Goal: Task Accomplishment & Management: Manage account settings

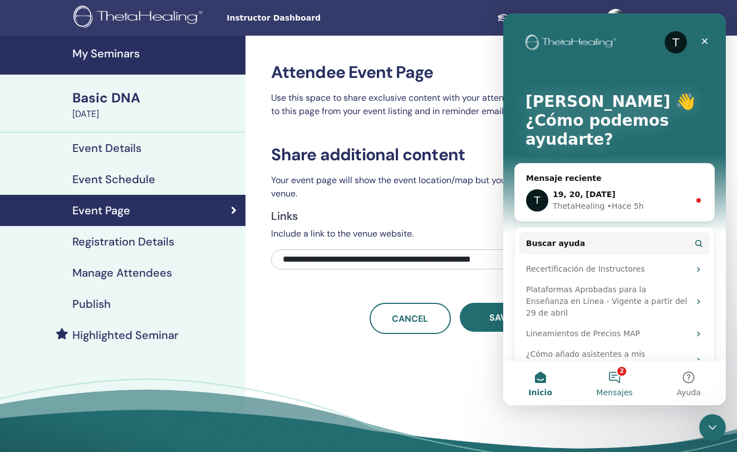
click at [612, 374] on button "2 Mensajes" at bounding box center [614, 382] width 74 height 45
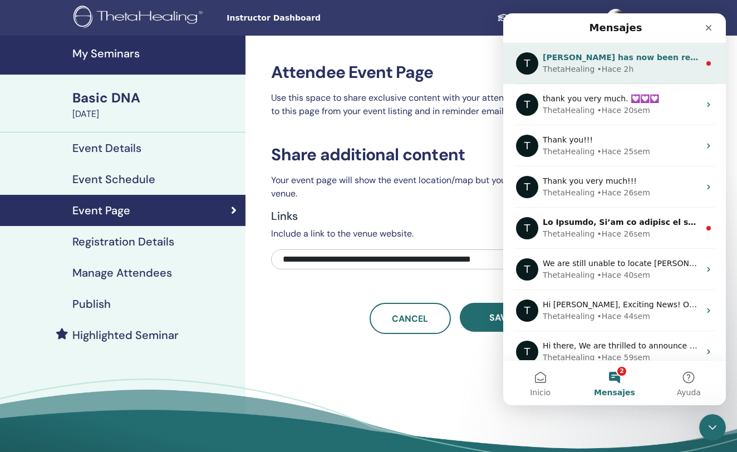
click at [653, 75] on div "ThetaHealing • Hace 2h" at bounding box center [620, 69] width 157 height 12
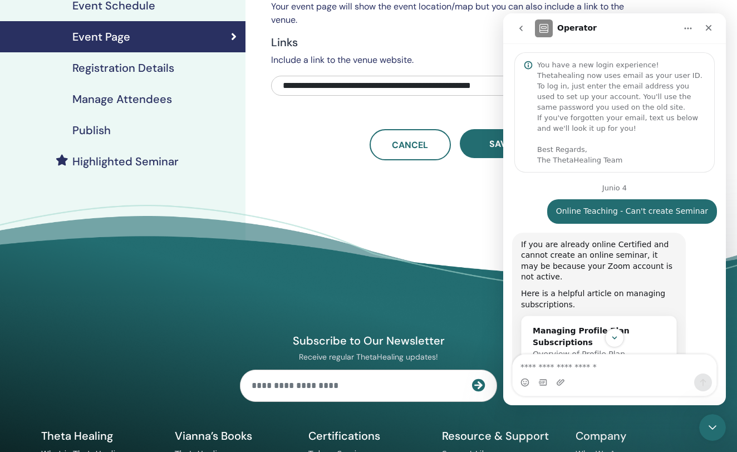
scroll to position [1, 0]
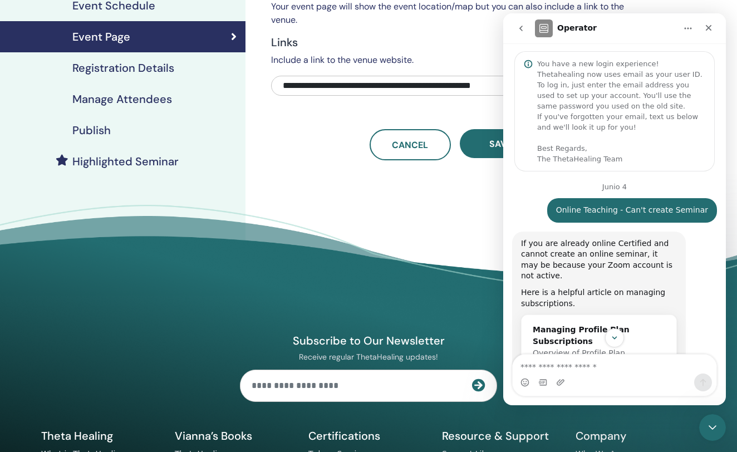
click at [404, 244] on footer "Subscribe to Our Newsletter Receive regular ThetaHealing updates! Theta Healing…" at bounding box center [368, 396] width 737 height 382
click at [155, 1] on div "Event Schedule" at bounding box center [123, 5] width 228 height 13
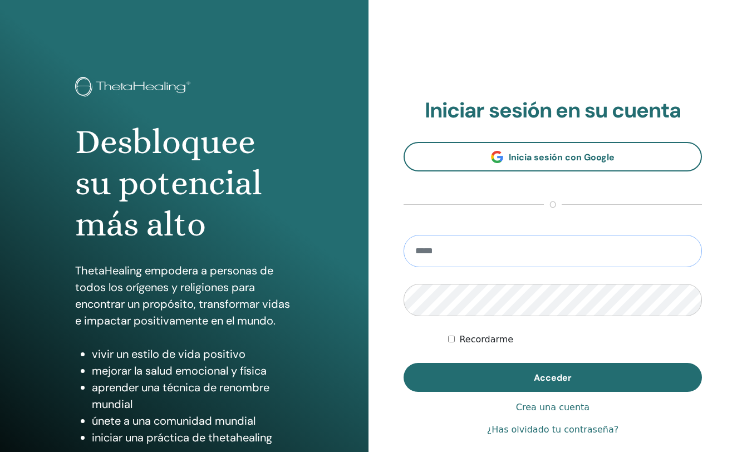
type input "**********"
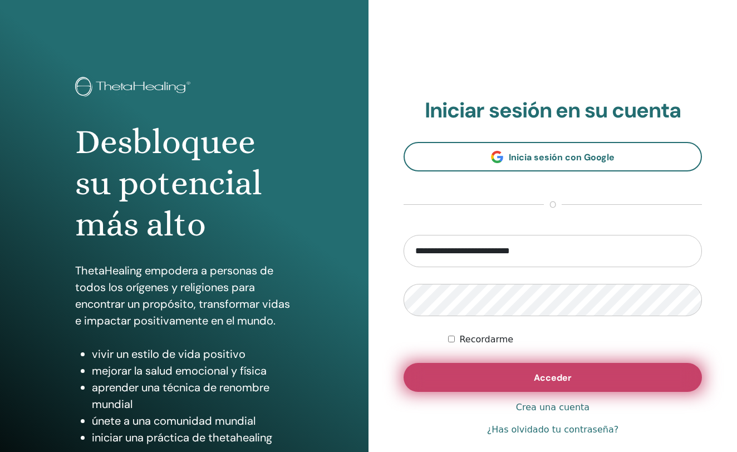
click at [485, 382] on button "Acceder" at bounding box center [552, 377] width 298 height 29
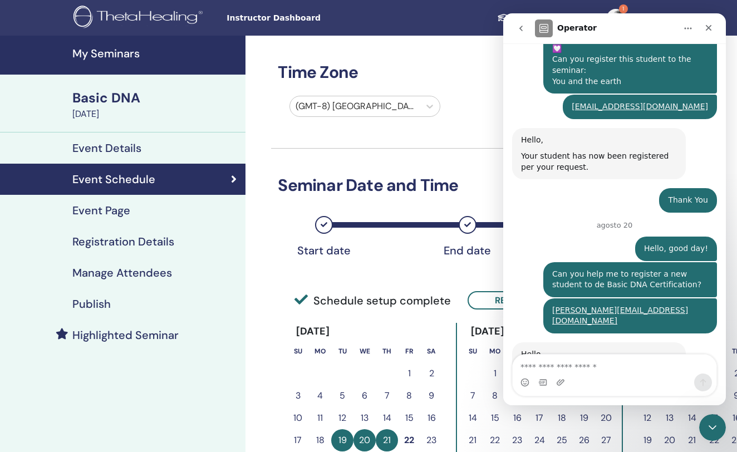
scroll to position [2951, 0]
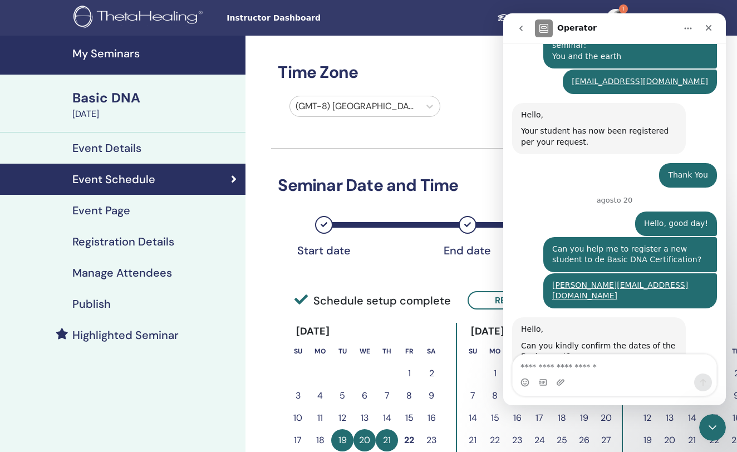
click at [413, 253] on div "Start date End date Done" at bounding box center [455, 233] width 368 height 59
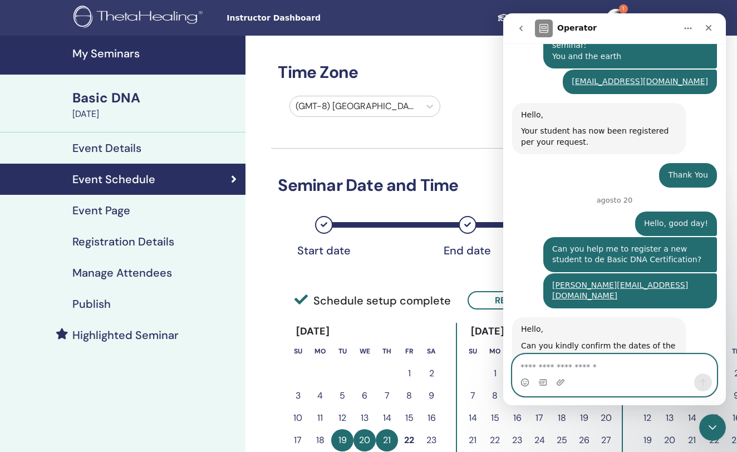
click at [565, 364] on textarea "Escribe un mensaje..." at bounding box center [614, 363] width 204 height 19
type textarea "**********"
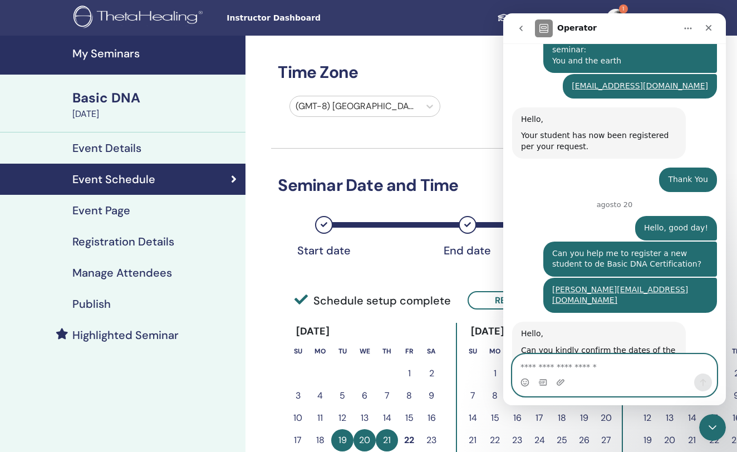
scroll to position [2983, 0]
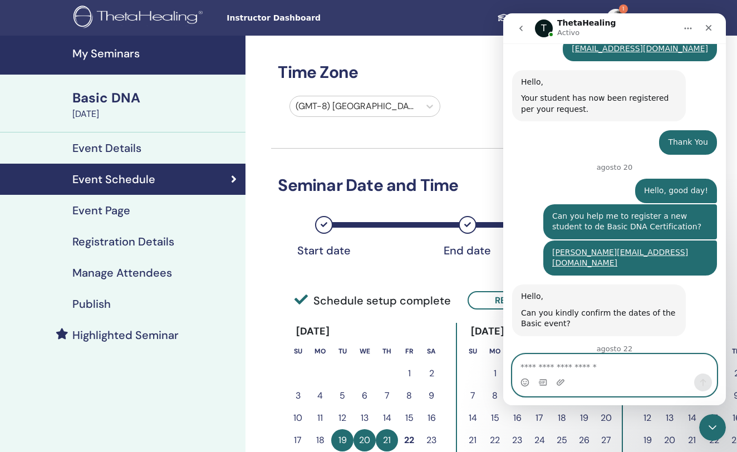
click at [565, 364] on textarea "Escribe un mensaje..." at bounding box center [614, 363] width 204 height 19
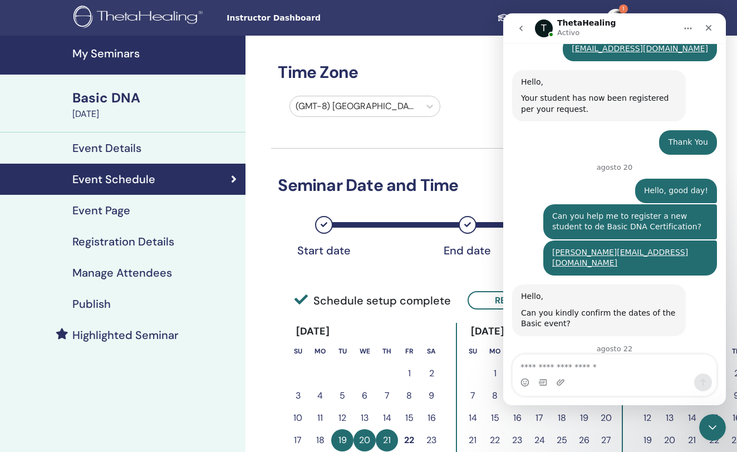
click at [161, 269] on h4 "Manage Attendees" at bounding box center [122, 272] width 100 height 13
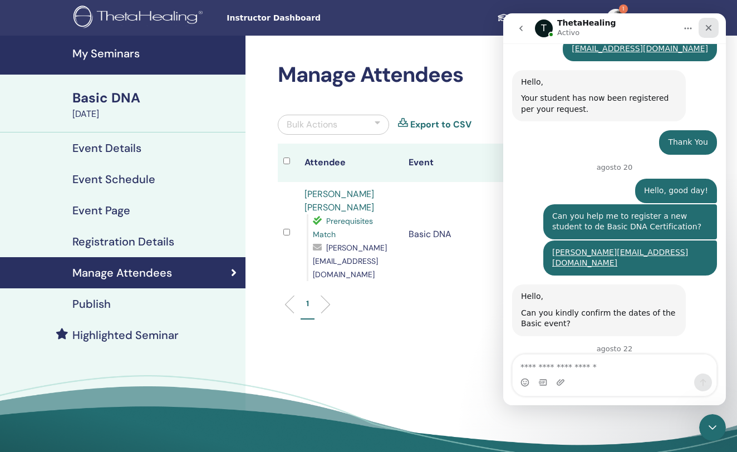
click at [709, 29] on icon "Cerrar" at bounding box center [708, 28] width 6 height 6
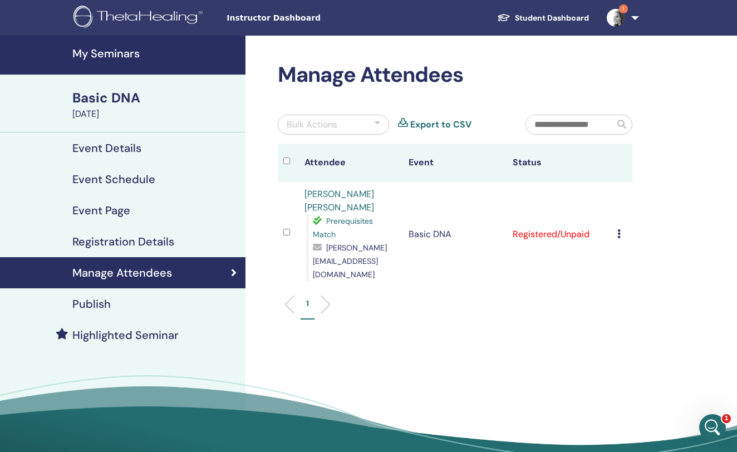
click at [617, 229] on icon at bounding box center [618, 233] width 3 height 9
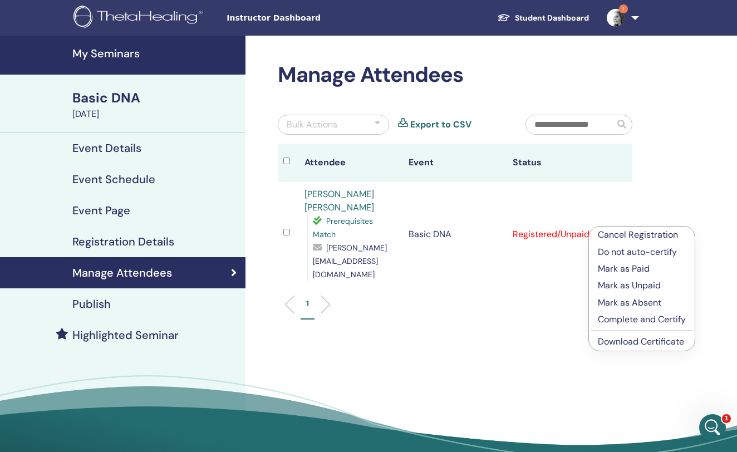
click at [628, 339] on link "Download Certificate" at bounding box center [640, 341] width 86 height 12
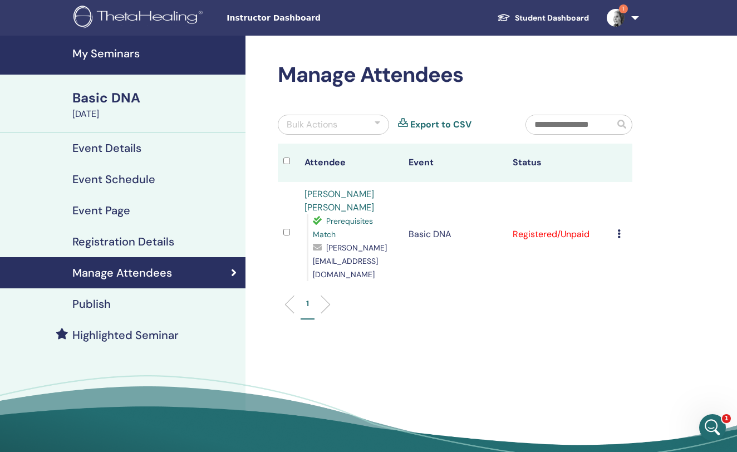
click at [609, 226] on td "Registered/Unpaid" at bounding box center [559, 234] width 104 height 105
click at [618, 229] on icon at bounding box center [618, 233] width 3 height 9
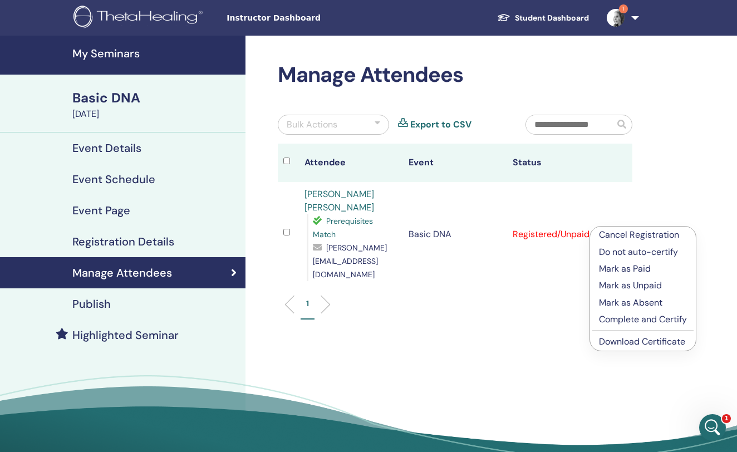
click at [632, 316] on p "Complete and Certify" at bounding box center [643, 319] width 88 height 13
